Goal: Information Seeking & Learning: Find specific fact

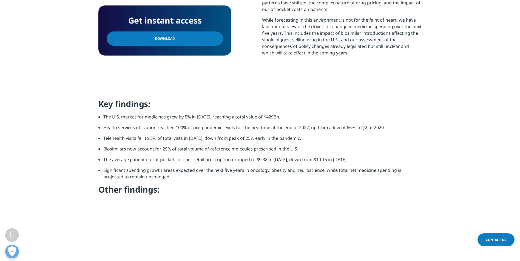
scroll to position [274, 0]
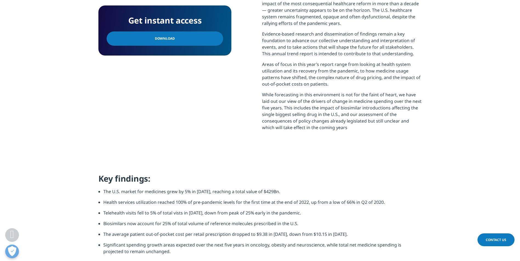
click at [335, 168] on section "Get instant access Download Report Summary As we look back on 2022, the third y…" at bounding box center [260, 57] width 520 height 233
drag, startPoint x: 165, startPoint y: 194, endPoint x: 273, endPoint y: 196, distance: 108.0
click at [273, 196] on li "The U.S. market for medicines grew by 5% in [DATE], reaching a total value of $…" at bounding box center [262, 194] width 318 height 11
click at [306, 186] on h4 "Key findings:" at bounding box center [259, 181] width 323 height 15
drag, startPoint x: 295, startPoint y: 192, endPoint x: 103, endPoint y: 195, distance: 191.9
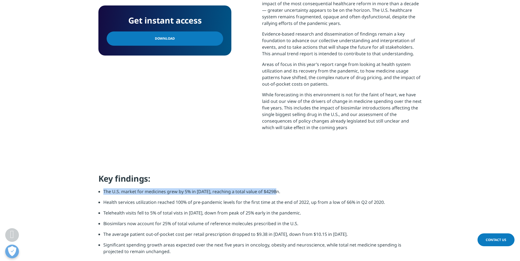
click at [103, 195] on li "The U.S. market for medicines grew by 5% in [DATE], reaching a total value of $…" at bounding box center [262, 194] width 318 height 11
copy li "The U.S. market for medicines grew by 5% in [DATE], reaching a total value of $…"
click at [383, 166] on section "Get instant access Download Report Summary As we look back on 2022, the third y…" at bounding box center [260, 57] width 520 height 233
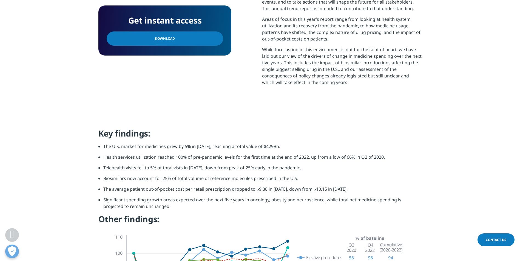
scroll to position [329, 0]
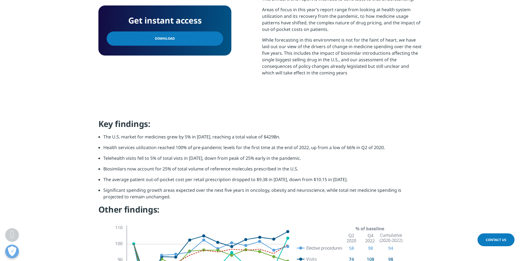
click at [246, 146] on li "Health services utilization reached 100% of pre-pandemic levels for the first t…" at bounding box center [262, 149] width 318 height 11
drag, startPoint x: 289, startPoint y: 136, endPoint x: 99, endPoint y: 135, distance: 189.7
click at [103, 135] on li "The U.S. market for medicines grew by 5% in [DATE], reaching a total value of $…" at bounding box center [262, 139] width 318 height 11
drag, startPoint x: 99, startPoint y: 135, endPoint x: 134, endPoint y: 136, distance: 34.5
copy li "The U.S. market for medicines grew by 5% in [DATE], reaching a total value of $…"
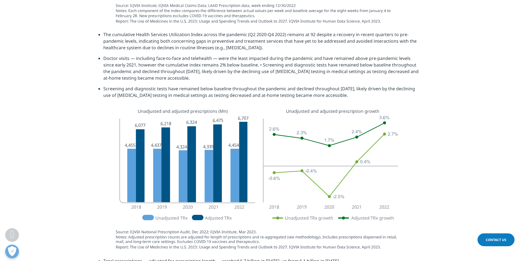
scroll to position [713, 0]
